Goal: Task Accomplishment & Management: Manage account settings

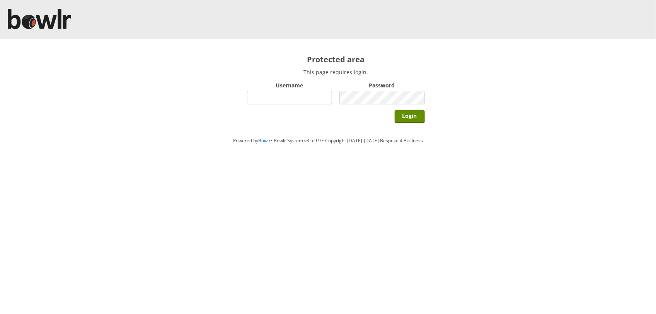
click at [280, 92] on input "Username" at bounding box center [289, 98] width 85 height 14
type input "BarRinkMonitor"
click at [395, 110] on input "Login" at bounding box center [410, 116] width 30 height 13
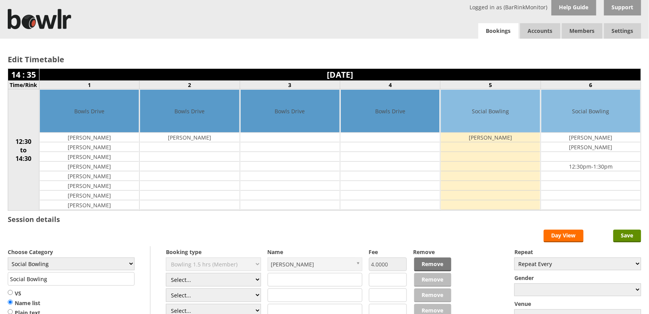
click at [497, 31] on link "Bookings" at bounding box center [498, 31] width 40 height 16
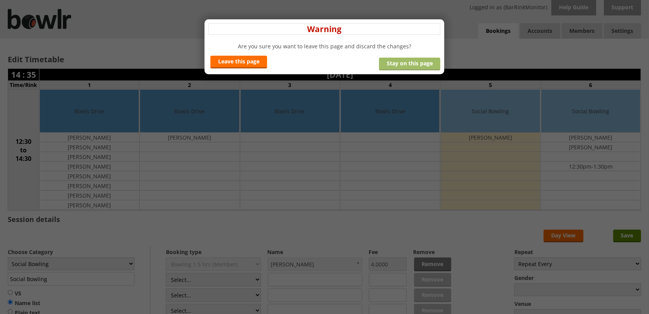
click at [414, 64] on link "Stay on this page" at bounding box center [409, 64] width 61 height 13
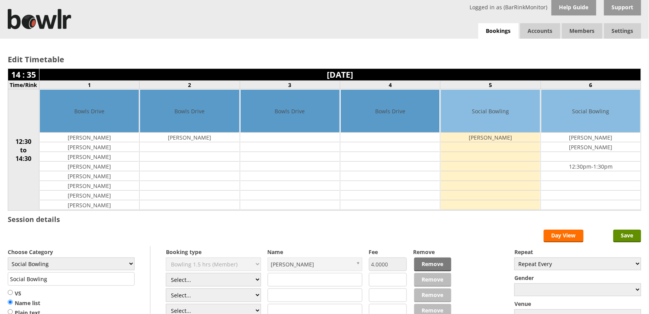
click at [52, 56] on h2 "Edit Timetable" at bounding box center [324, 59] width 633 height 10
click at [102, 62] on h2 "Edit Timetable" at bounding box center [324, 59] width 633 height 10
click at [62, 20] on img at bounding box center [39, 19] width 63 height 38
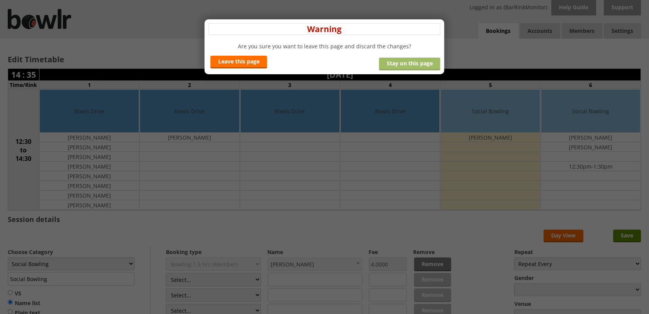
click at [406, 62] on link "Stay on this page" at bounding box center [409, 64] width 61 height 13
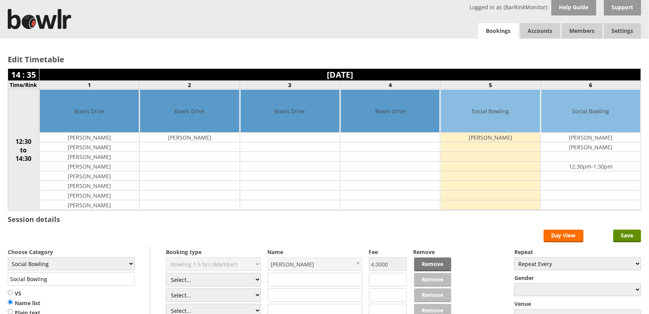
click at [495, 32] on link "Bookings" at bounding box center [498, 31] width 40 height 16
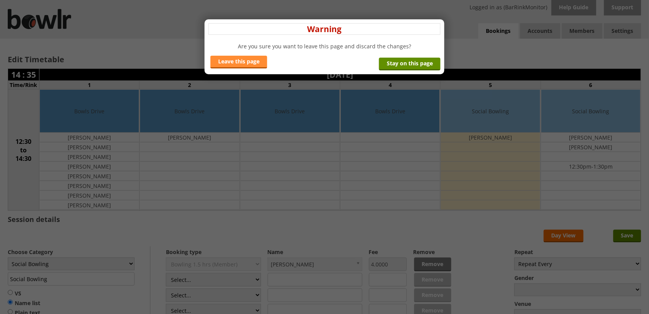
click at [248, 61] on link "Leave this page" at bounding box center [238, 62] width 57 height 13
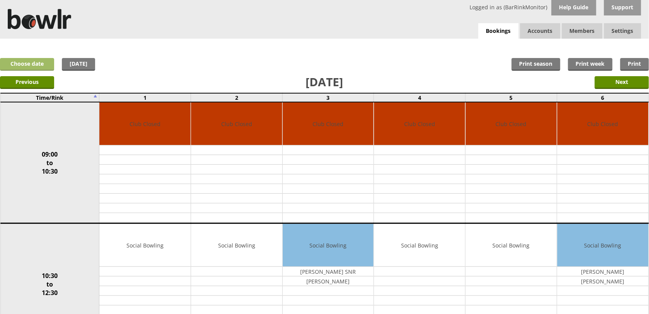
click at [24, 62] on link "Choose date" at bounding box center [27, 64] width 54 height 13
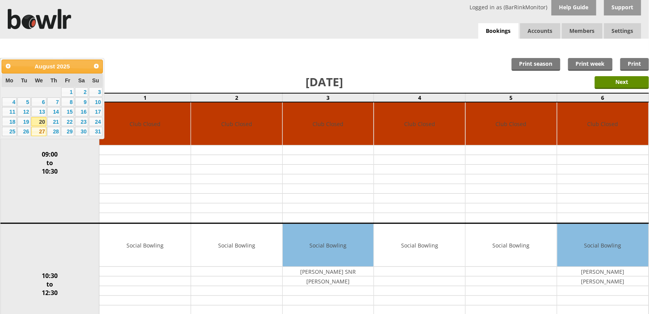
click at [41, 131] on link "27" at bounding box center [38, 131] width 15 height 9
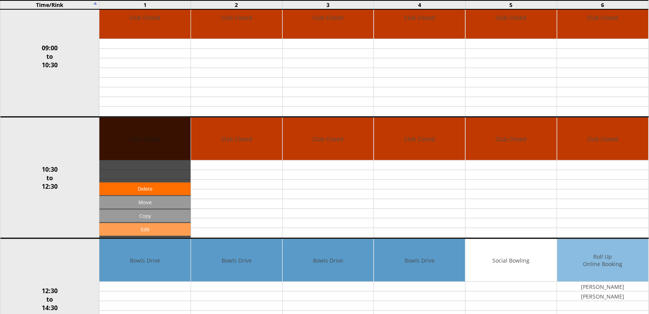
scroll to position [193, 0]
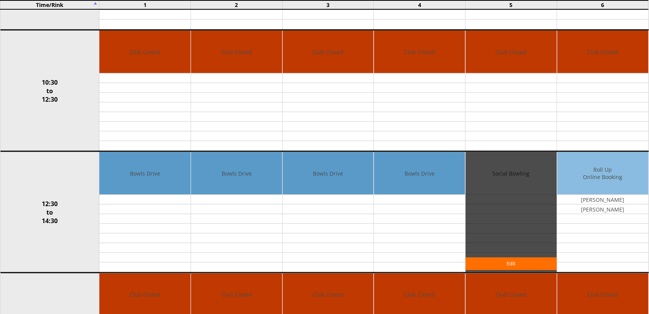
click at [522, 198] on div "Edit" at bounding box center [511, 212] width 91 height 120
click at [510, 263] on link "Edit" at bounding box center [511, 264] width 91 height 13
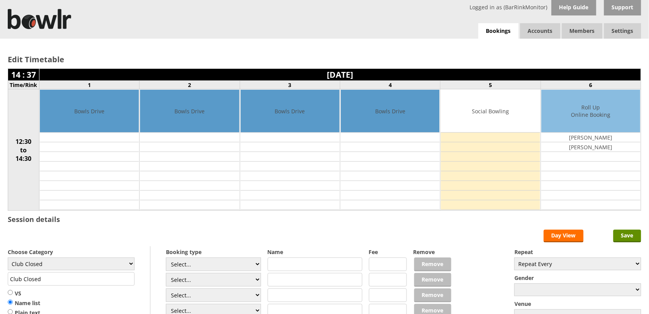
click at [287, 264] on input "text" at bounding box center [315, 265] width 95 height 14
type input "[PERSON_NAME]"
click at [256, 267] on select "Select... Club Competition (Member) Club Competition (Visitor) National (Member…" at bounding box center [213, 265] width 95 height 14
select select "0_50"
click at [166, 259] on select "Select... Club Competition (Member) Club Competition (Visitor) National (Member…" at bounding box center [213, 265] width 95 height 14
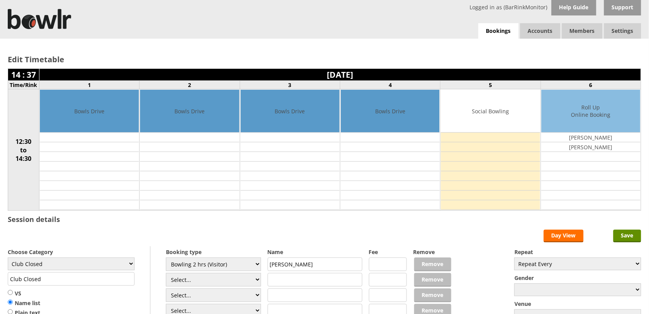
type input "8.0000"
click at [256, 268] on select "Select... Club Competition (Member) Club Competition (Visitor) National (Member…" at bounding box center [213, 265] width 95 height 14
select select "1_50"
click at [166, 259] on select "Select... Club Competition (Member) Club Competition (Visitor) National (Member…" at bounding box center [213, 265] width 95 height 14
type input "5.0000"
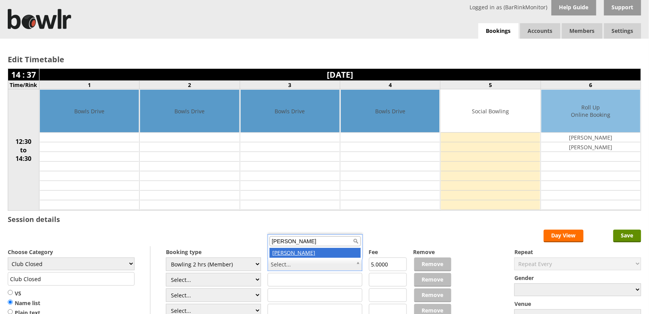
type input "[PERSON_NAME]"
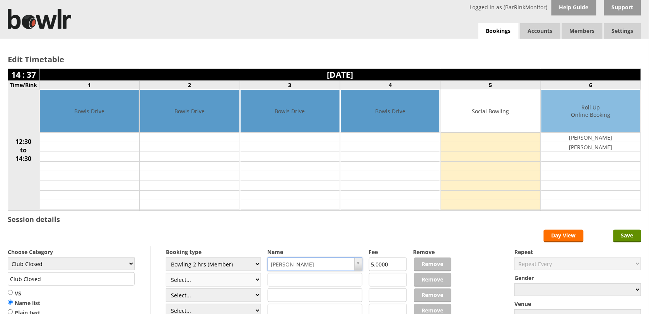
click at [256, 285] on select "Select... Club Competition (Member) Club Competition (Visitor) National (Member…" at bounding box center [213, 280] width 95 height 14
click at [324, 234] on form "Save Day View Choose Category Club Closed Singles League Triples League Pairs L…" at bounding box center [324, 306] width 633 height 152
click at [128, 264] on select "Club Closed Singles League Triples League Pairs League Friendly Social Bowling …" at bounding box center [71, 264] width 127 height 13
select select "119"
click at [8, 259] on select "Club Closed Singles League Triples League Pairs League Friendly Social Bowling …" at bounding box center [71, 264] width 127 height 13
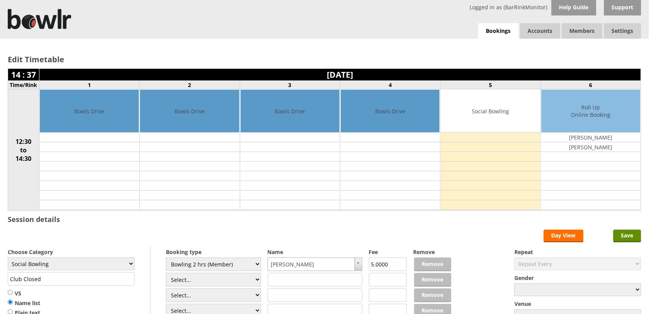
type input "Social Bowling"
click at [634, 237] on input "Save" at bounding box center [627, 236] width 28 height 13
